Goal: Task Accomplishment & Management: Complete application form

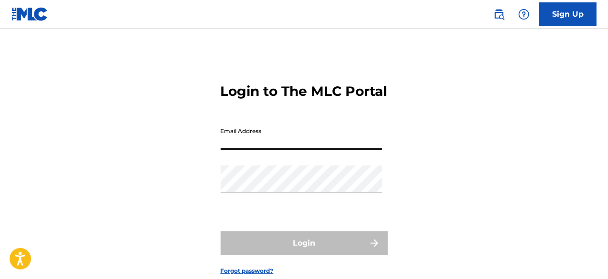
click at [298, 150] on input "Email Address" at bounding box center [301, 136] width 161 height 27
type input "[EMAIL_ADDRESS][DOMAIN_NAME]"
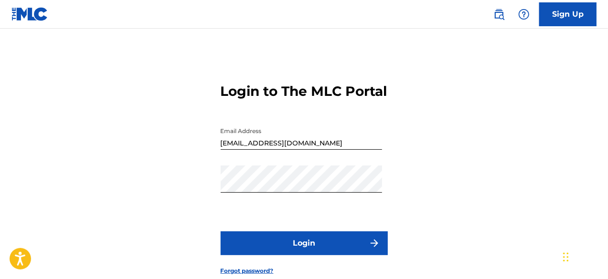
click at [301, 252] on button "Login" at bounding box center [304, 243] width 167 height 24
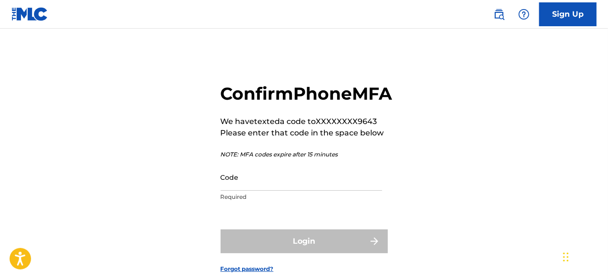
click at [58, 208] on div "Confirm Phone MFA We have texted a code to XXXXXXXX9643 Please enter that code …" at bounding box center [304, 171] width 608 height 236
click at [241, 191] on input "Code" at bounding box center [301, 177] width 161 height 27
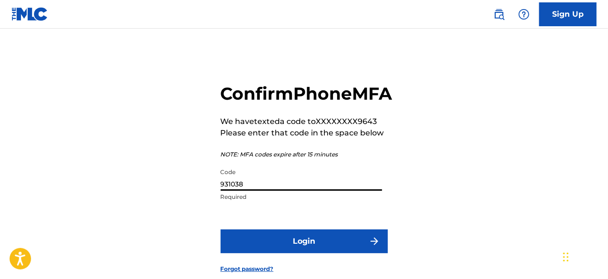
type input "931038"
click at [249, 253] on button "Login" at bounding box center [304, 242] width 167 height 24
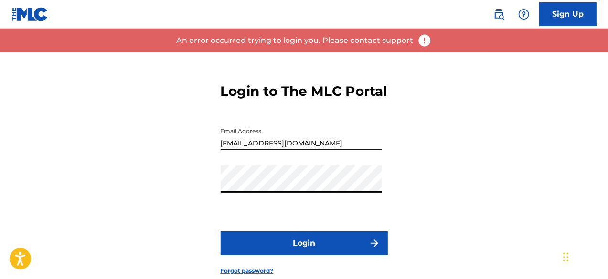
click at [270, 255] on button "Login" at bounding box center [304, 243] width 167 height 24
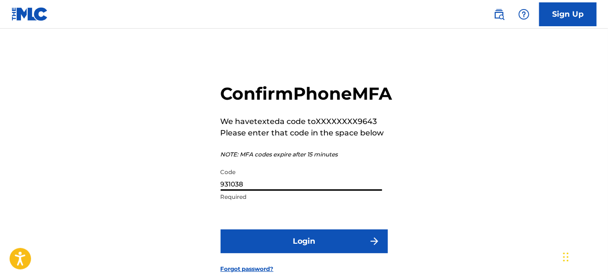
click at [239, 191] on input "931038" at bounding box center [301, 177] width 161 height 27
type input "931018"
click at [287, 253] on button "Login" at bounding box center [304, 242] width 167 height 24
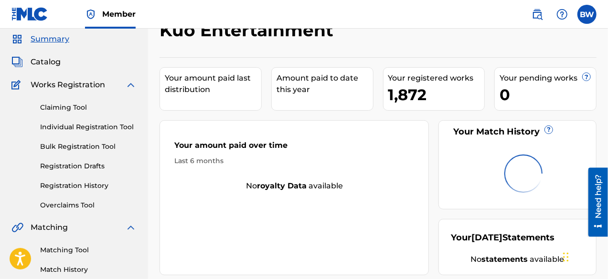
scroll to position [48, 0]
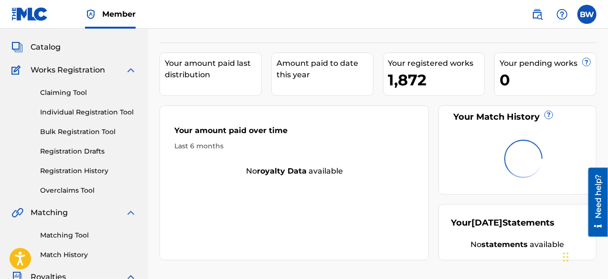
click at [77, 114] on link "Individual Registration Tool" at bounding box center [88, 112] width 96 height 10
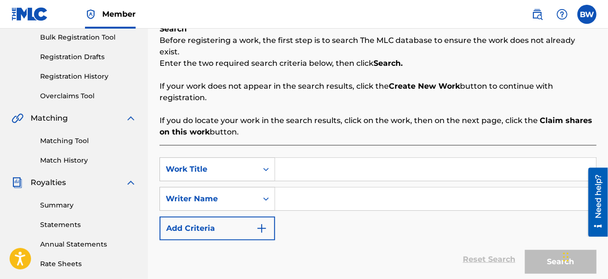
scroll to position [143, 0]
click at [337, 187] on input "Search Form" at bounding box center [435, 198] width 321 height 23
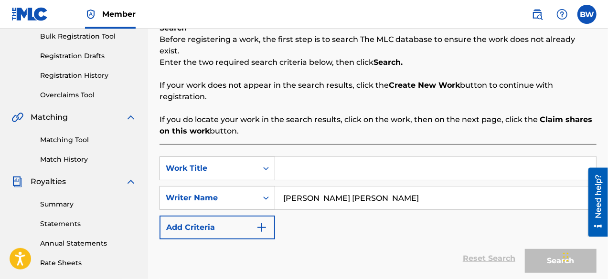
type input "[PERSON_NAME] [PERSON_NAME]"
click at [347, 164] on input "Search Form" at bounding box center [435, 168] width 321 height 23
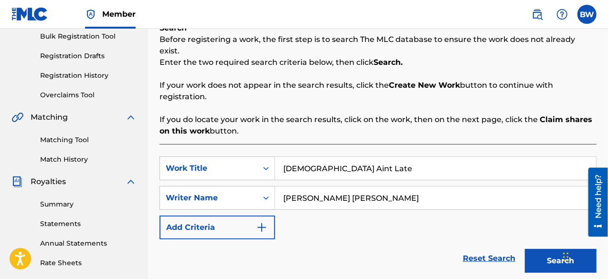
type input "[DEMOGRAPHIC_DATA] Aint Late"
click at [539, 249] on button "Search" at bounding box center [561, 261] width 72 height 24
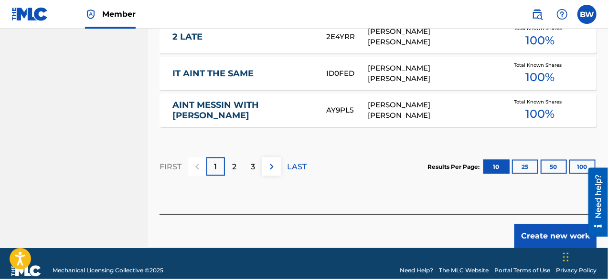
scroll to position [726, 0]
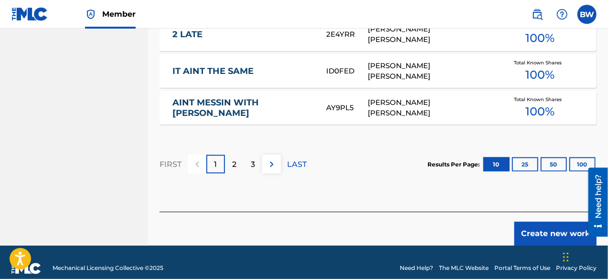
click at [534, 222] on button "Create new work" at bounding box center [555, 234] width 82 height 24
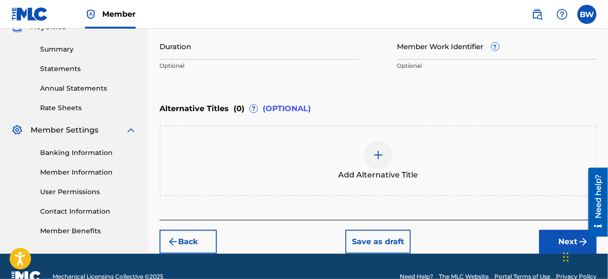
scroll to position [318, 0]
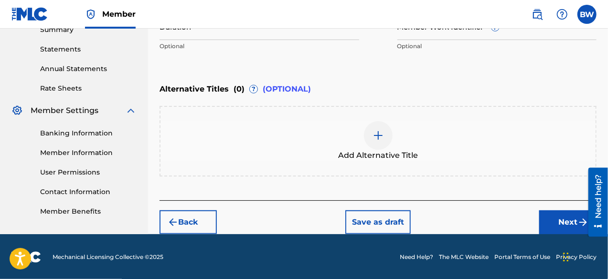
click at [574, 233] on button "Next" at bounding box center [567, 222] width 57 height 24
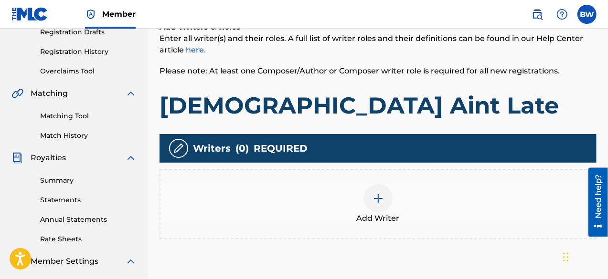
scroll to position [186, 0]
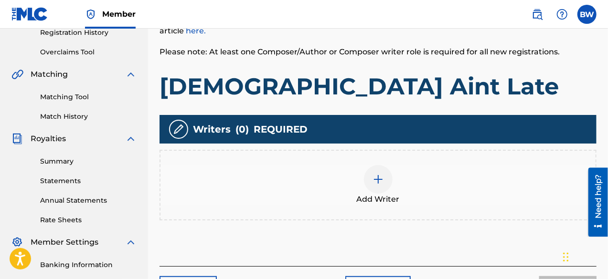
click at [383, 181] on img at bounding box center [377, 179] width 11 height 11
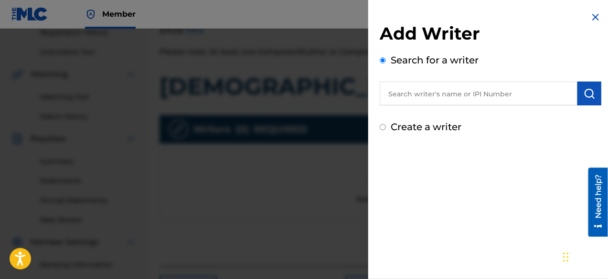
click at [472, 92] on input "text" at bounding box center [478, 94] width 198 height 24
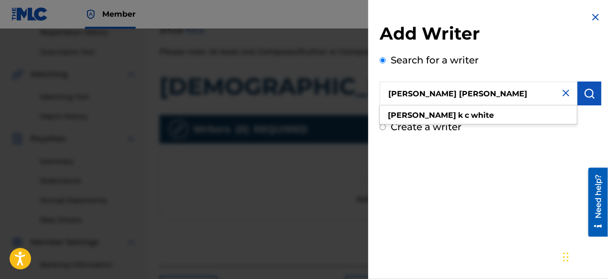
type input "[PERSON_NAME] [PERSON_NAME]"
click at [583, 95] on img "submit" at bounding box center [588, 93] width 11 height 11
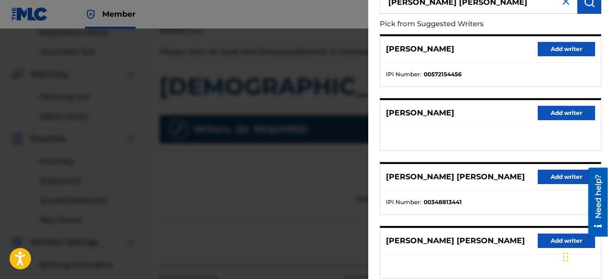
scroll to position [95, 0]
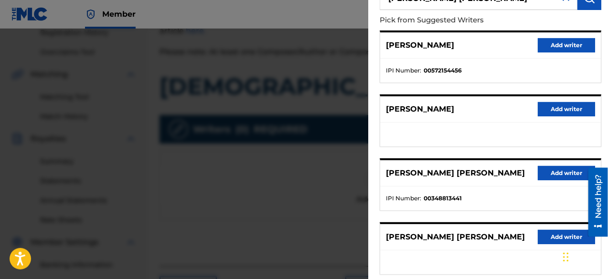
click at [557, 175] on button "Add writer" at bounding box center [565, 173] width 57 height 14
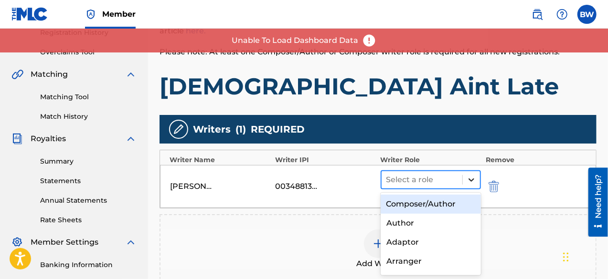
click at [472, 180] on icon at bounding box center [471, 180] width 6 height 3
click at [443, 202] on div "Composer/Author" at bounding box center [430, 204] width 101 height 19
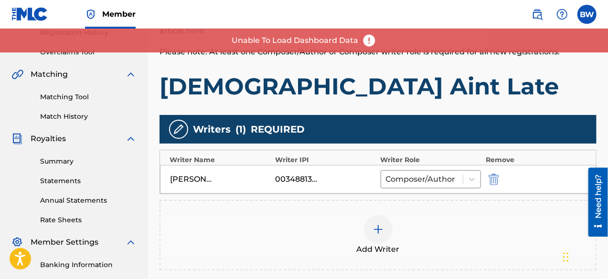
scroll to position [282, 0]
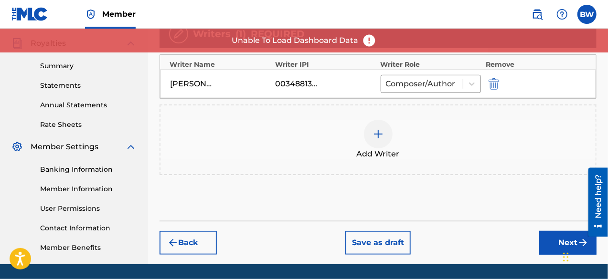
click at [552, 235] on button "Next" at bounding box center [567, 243] width 57 height 24
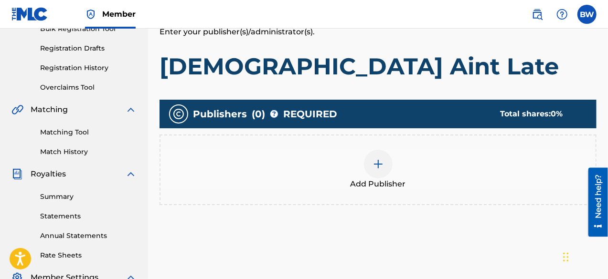
scroll to position [186, 0]
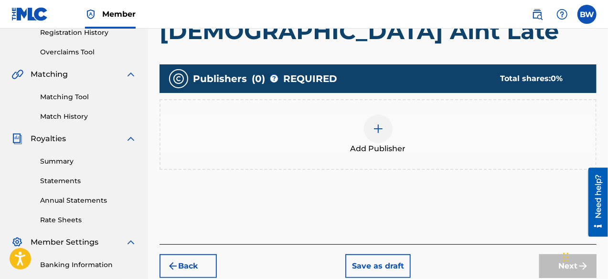
click at [376, 124] on img at bounding box center [377, 128] width 11 height 11
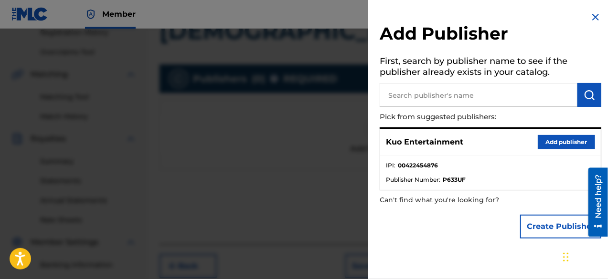
click at [555, 142] on button "Add publisher" at bounding box center [565, 142] width 57 height 14
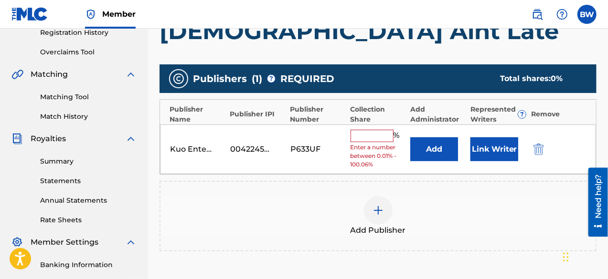
click at [380, 134] on input "text" at bounding box center [371, 136] width 43 height 12
type input "100"
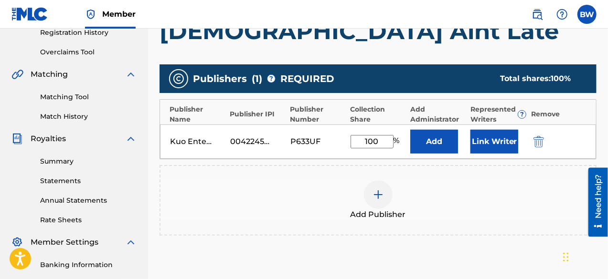
click at [449, 178] on div "Add Publisher" at bounding box center [377, 200] width 437 height 71
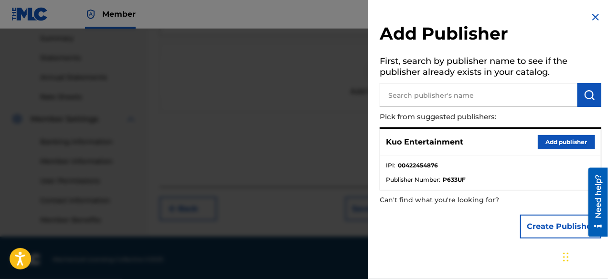
scroll to position [312, 0]
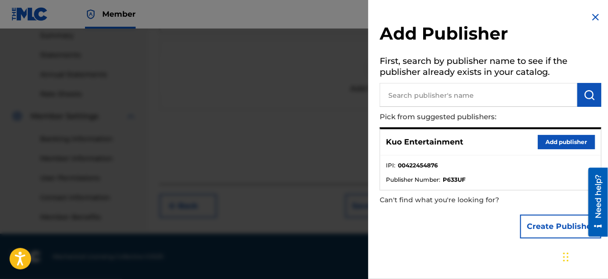
click at [347, 233] on div at bounding box center [304, 168] width 608 height 279
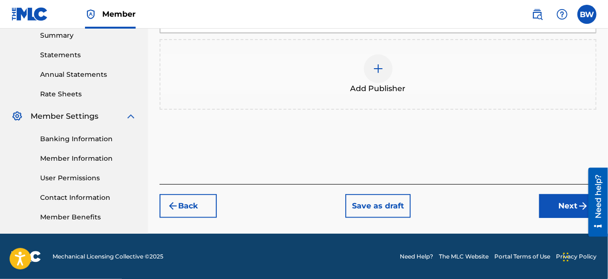
click at [577, 207] on img "submit" at bounding box center [582, 205] width 11 height 11
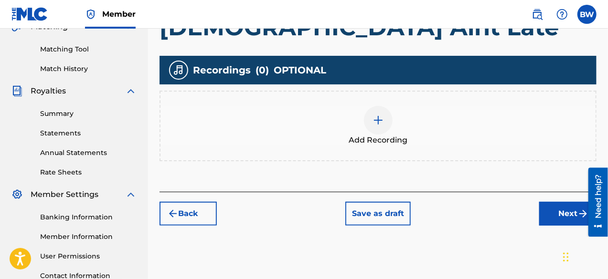
click at [552, 207] on button "Next" at bounding box center [567, 214] width 57 height 24
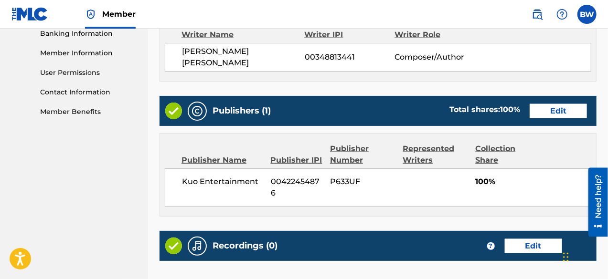
scroll to position [518, 0]
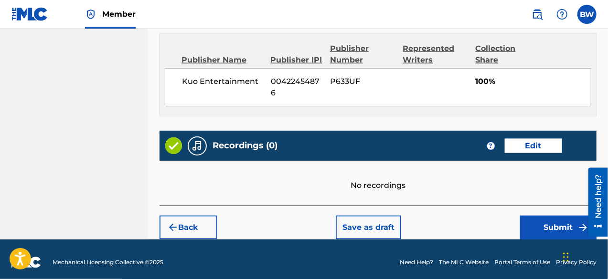
click at [548, 216] on button "Submit" at bounding box center [558, 228] width 76 height 24
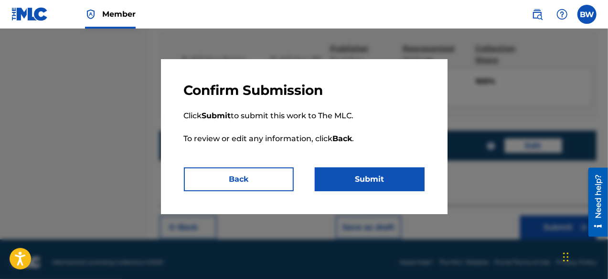
click at [397, 183] on button "Submit" at bounding box center [370, 180] width 110 height 24
